Goal: Find specific page/section: Find specific page/section

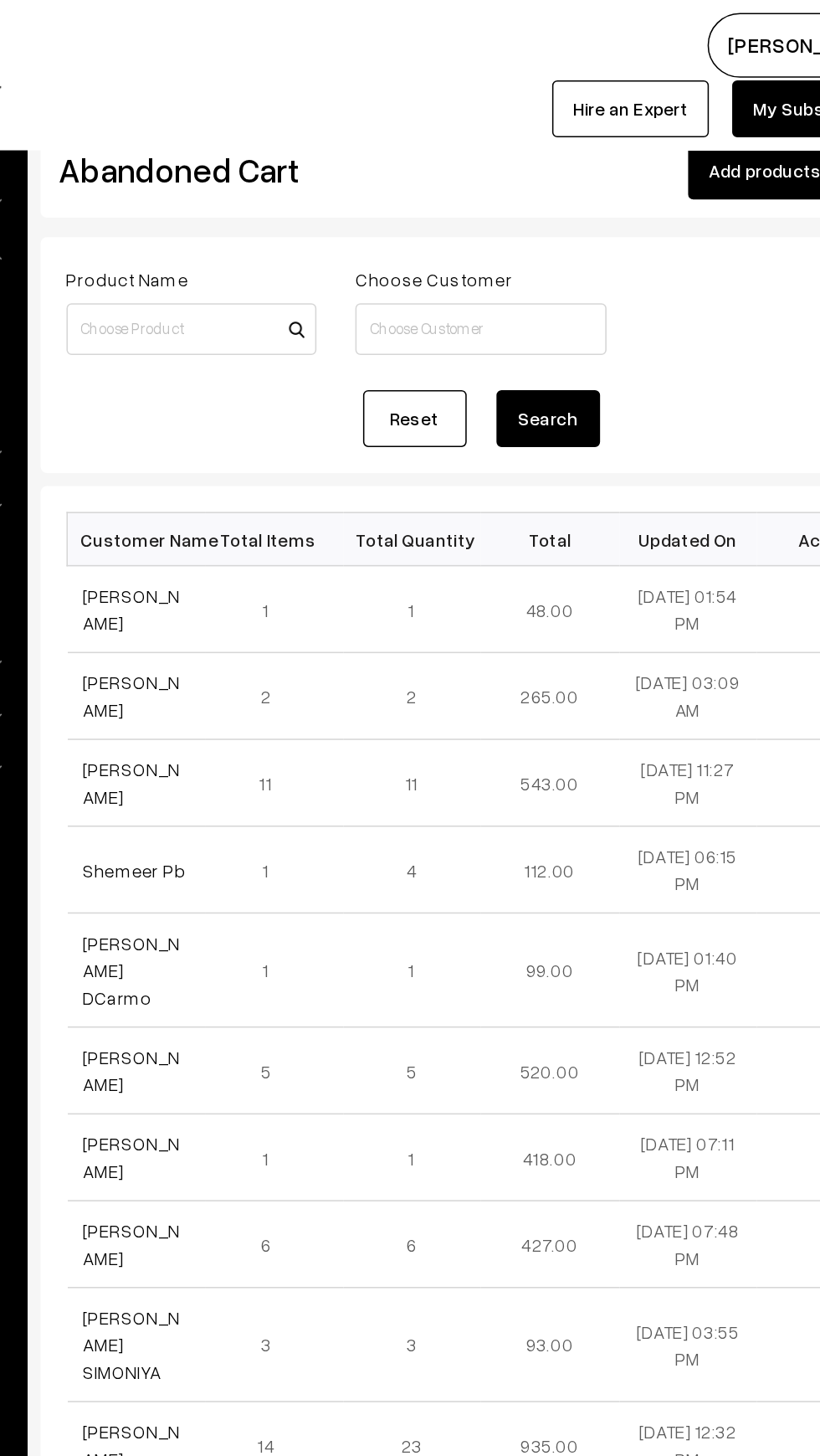
click at [214, 185] on link "Orders" at bounding box center [137, 186] width 165 height 18
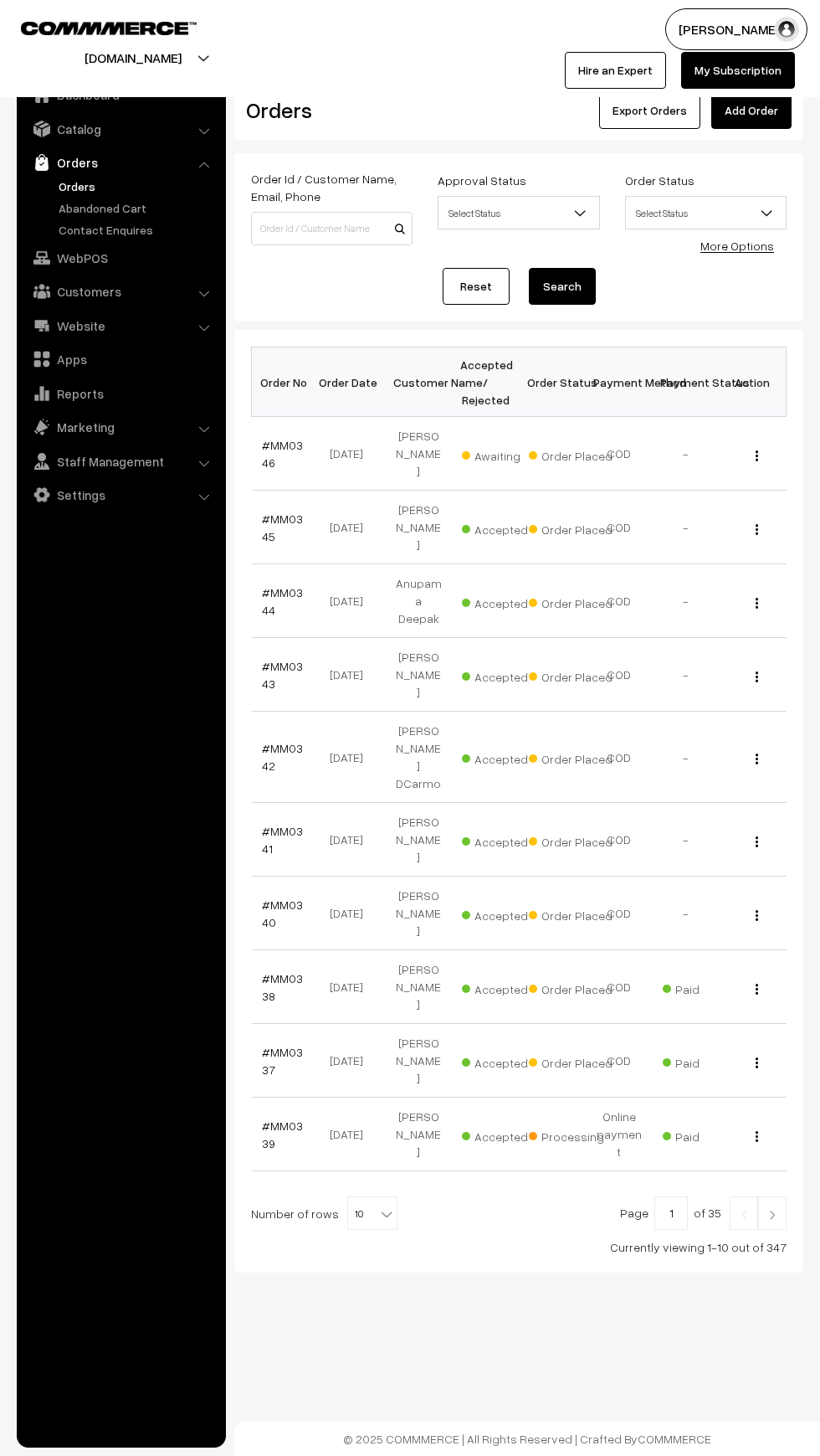
click at [55, 182] on link "Orders" at bounding box center [137, 186] width 165 height 18
click at [264, 453] on link "#MM0346" at bounding box center [282, 454] width 41 height 31
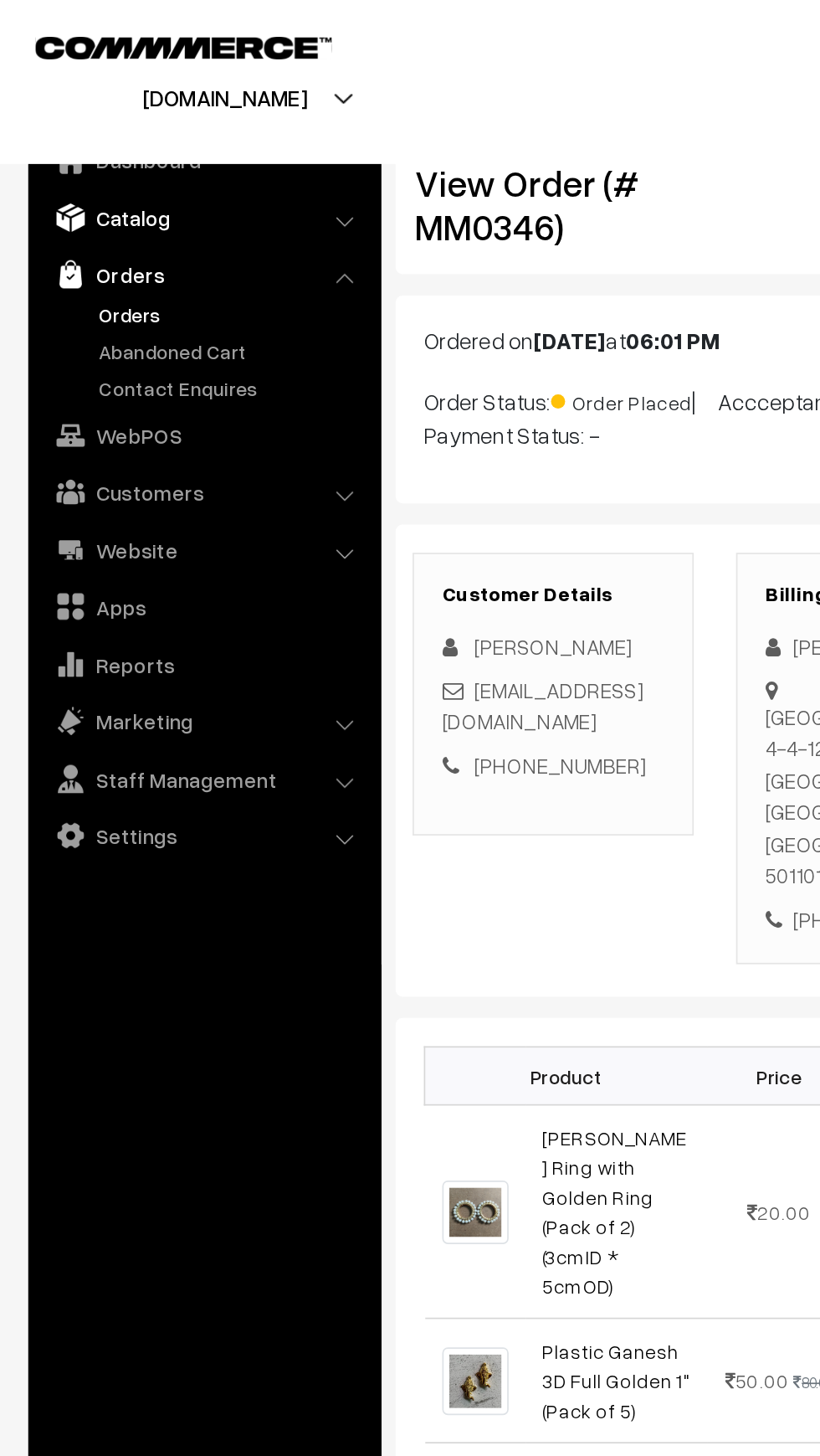
click at [52, 130] on link "Catalog" at bounding box center [121, 128] width 200 height 31
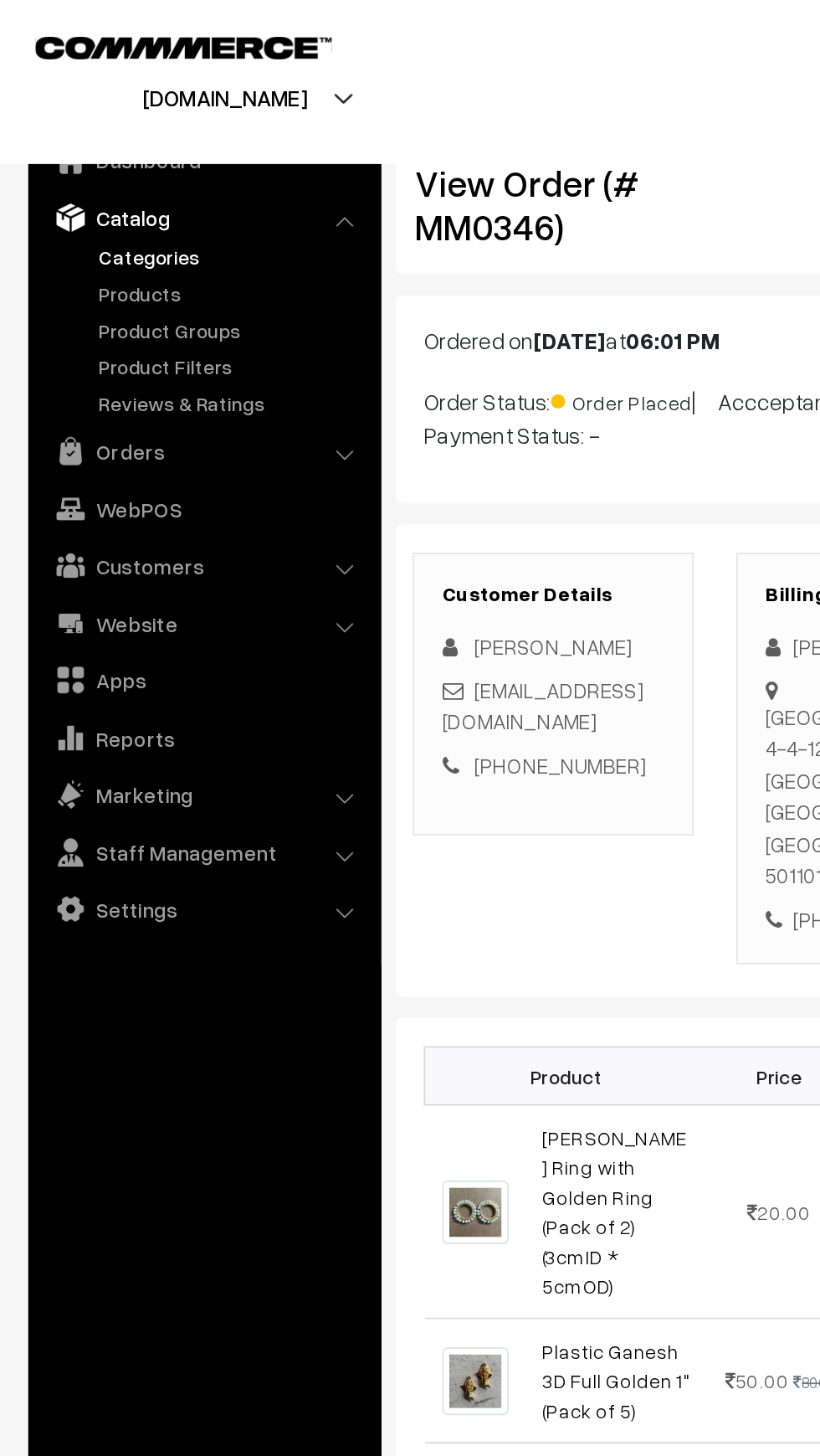
click at [75, 154] on link "Categories" at bounding box center [137, 152] width 165 height 18
